Goal: Task Accomplishment & Management: Manage account settings

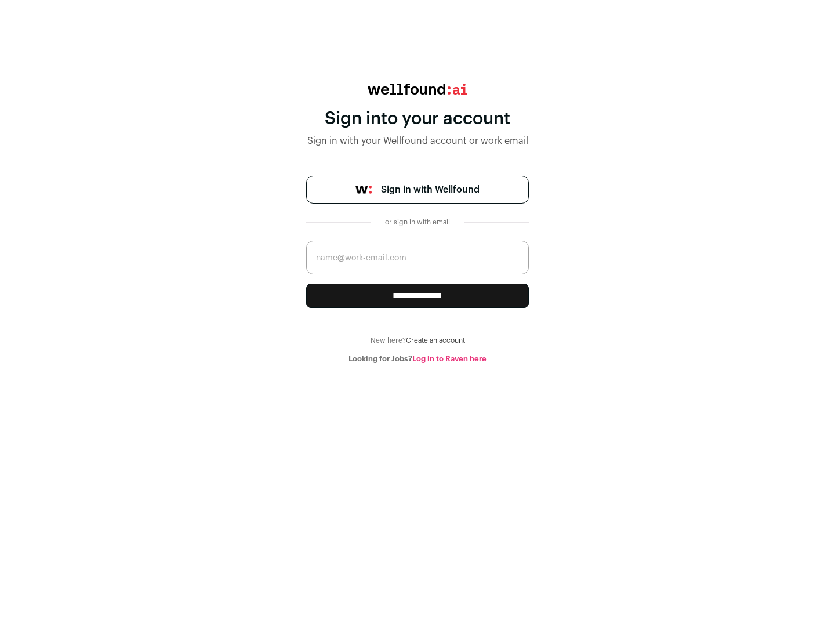
click at [430, 190] on span "Sign in with Wellfound" at bounding box center [430, 190] width 99 height 14
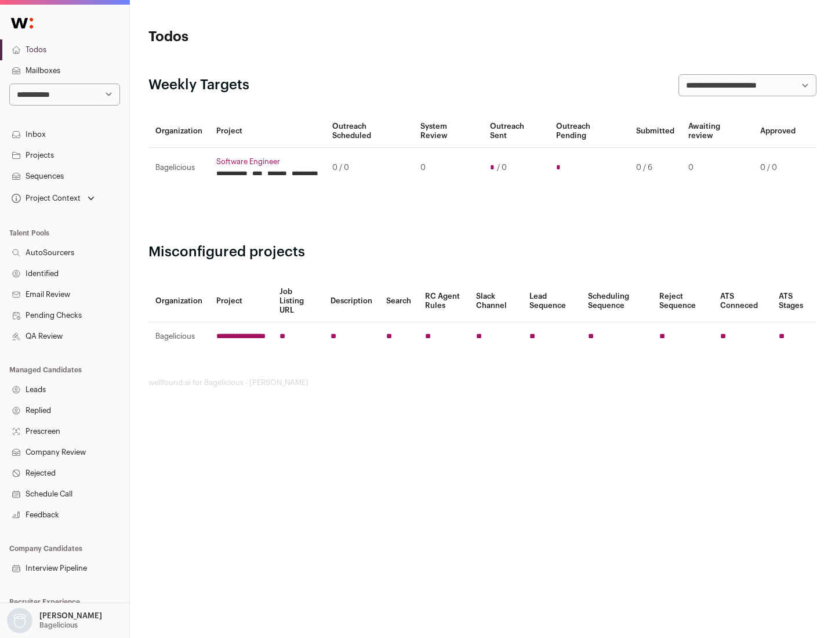
click at [64, 155] on link "Projects" at bounding box center [64, 155] width 129 height 21
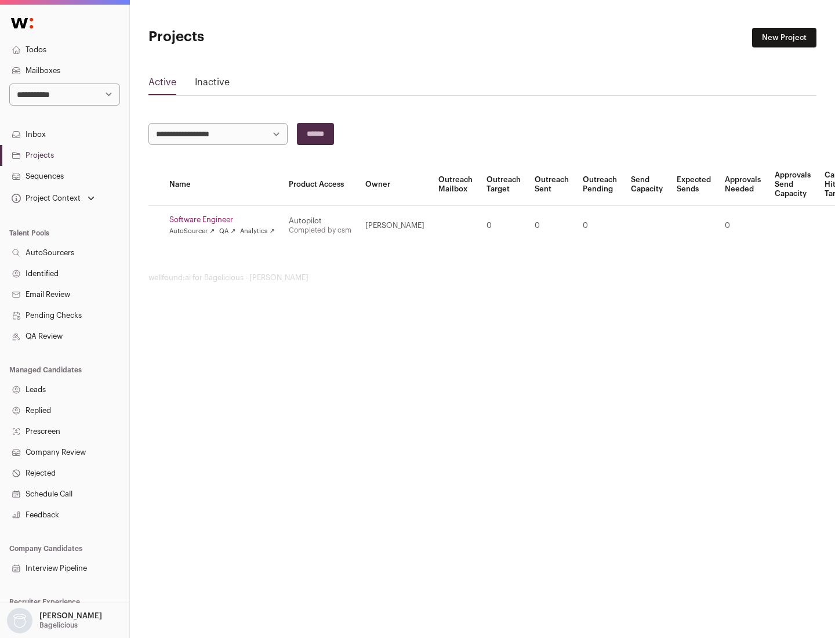
click at [226, 220] on link "Software Engineer" at bounding box center [222, 219] width 106 height 9
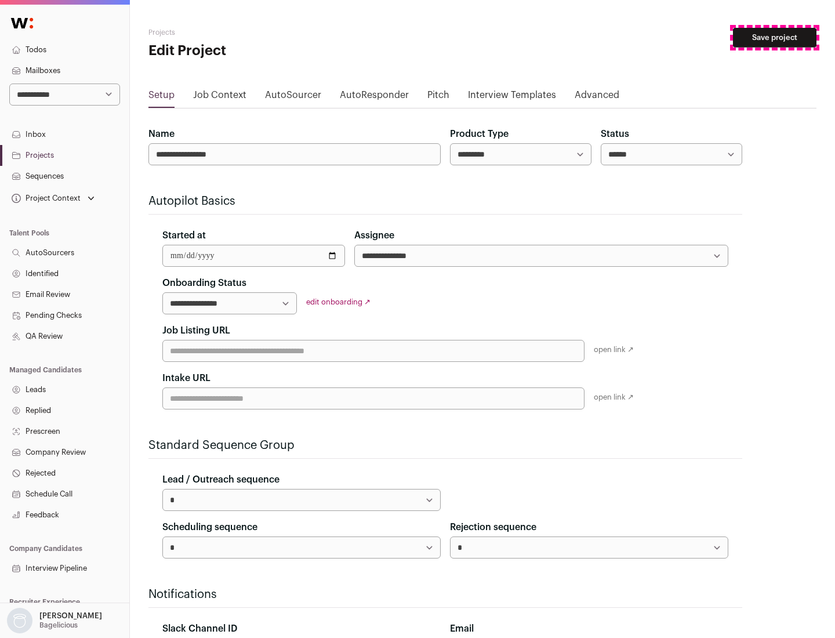
click at [775, 38] on button "Save project" at bounding box center [775, 38] width 84 height 20
